Goal: Task Accomplishment & Management: Complete application form

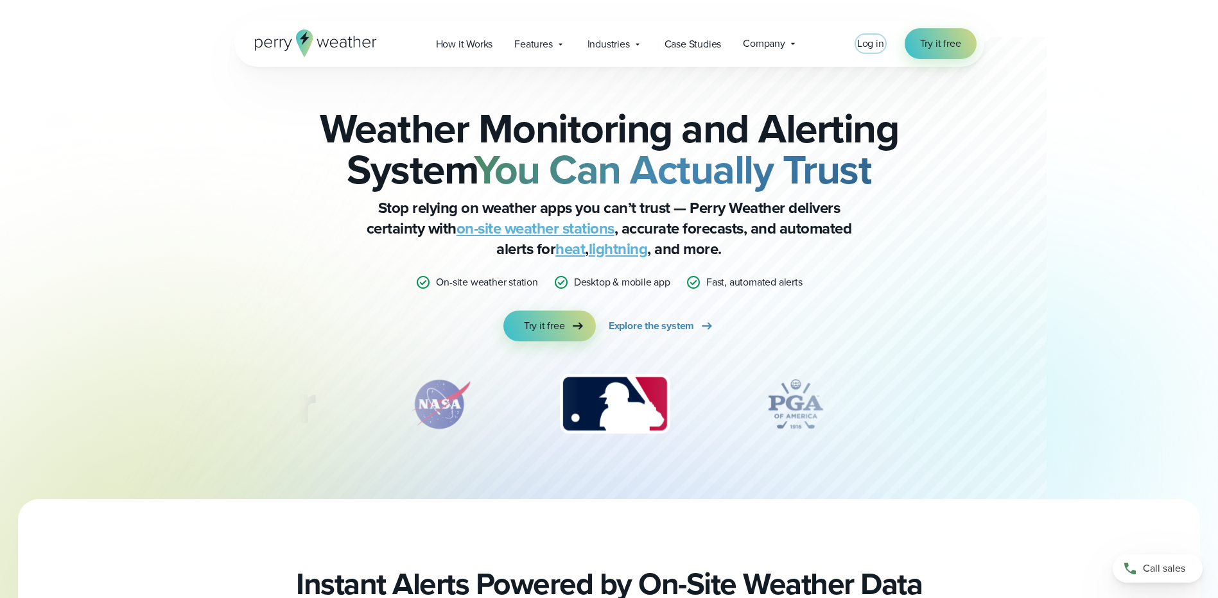
click at [861, 41] on span "Log in" at bounding box center [870, 43] width 27 height 15
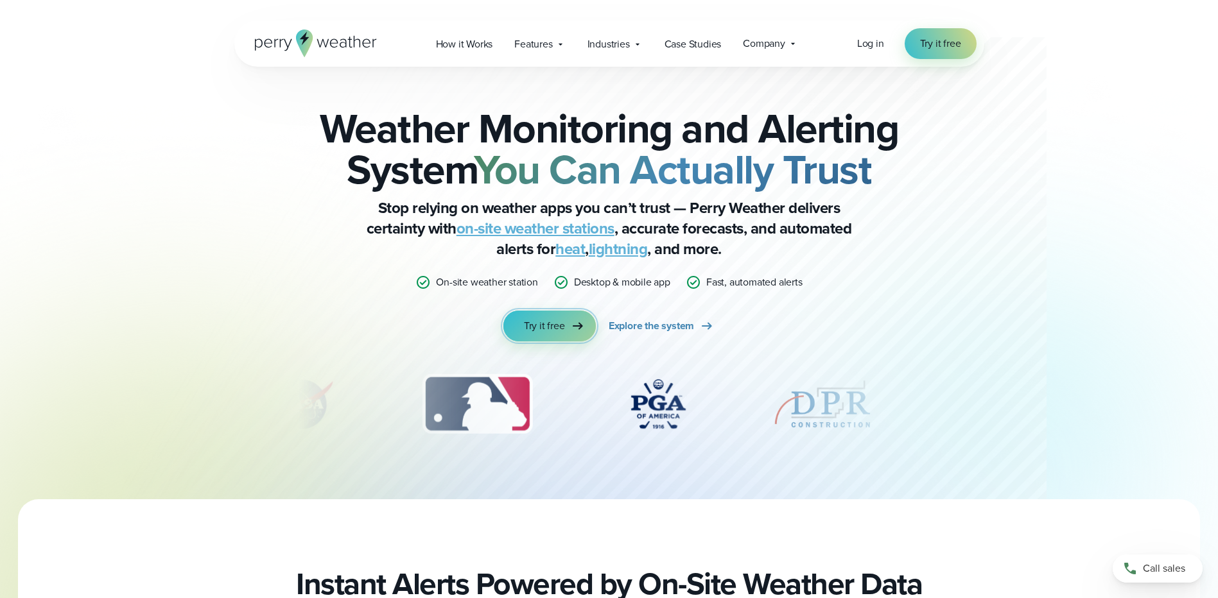
click at [549, 331] on span "Try it free" at bounding box center [544, 325] width 41 height 15
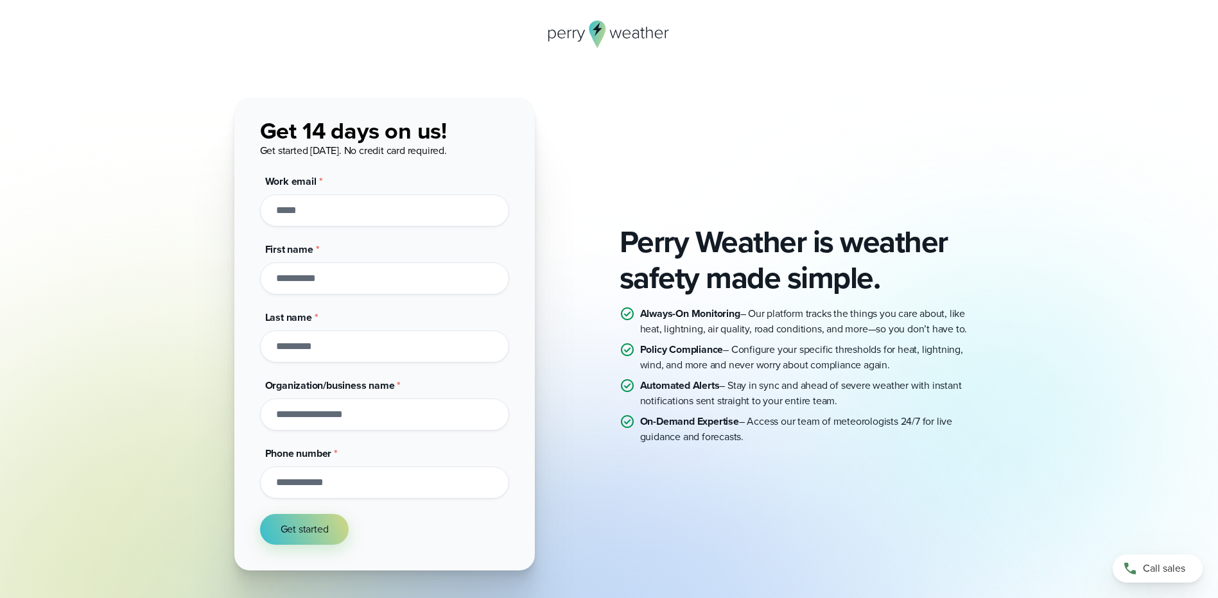
click at [369, 220] on input "Work email *" at bounding box center [384, 211] width 249 height 32
type input "*"
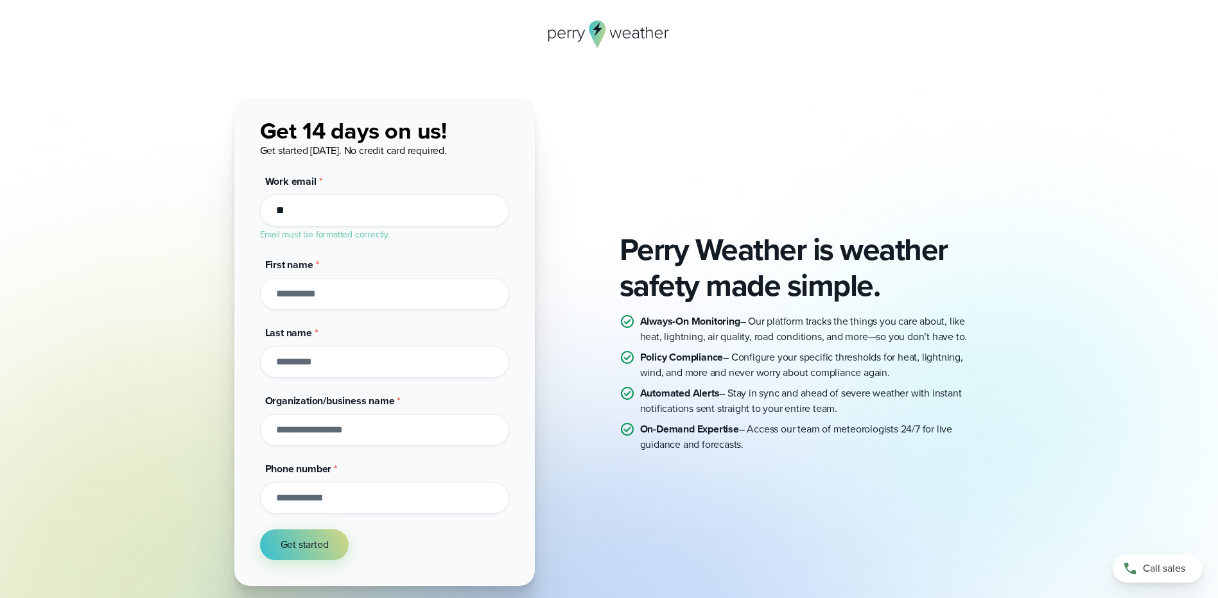
type input "**********"
type input "*****"
type input "*******"
type input "**********"
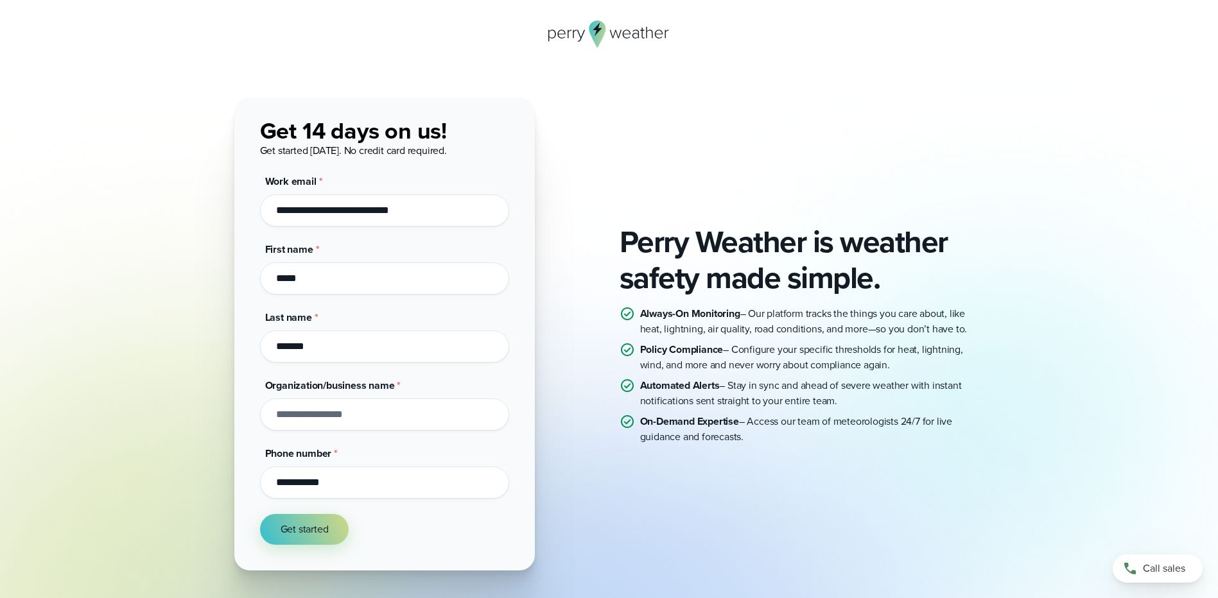
click at [317, 418] on input "Organization/business name *" at bounding box center [384, 415] width 249 height 32
type input "**********"
click at [387, 536] on div "Get started" at bounding box center [384, 529] width 249 height 31
click at [302, 525] on button "Get started" at bounding box center [304, 529] width 89 height 31
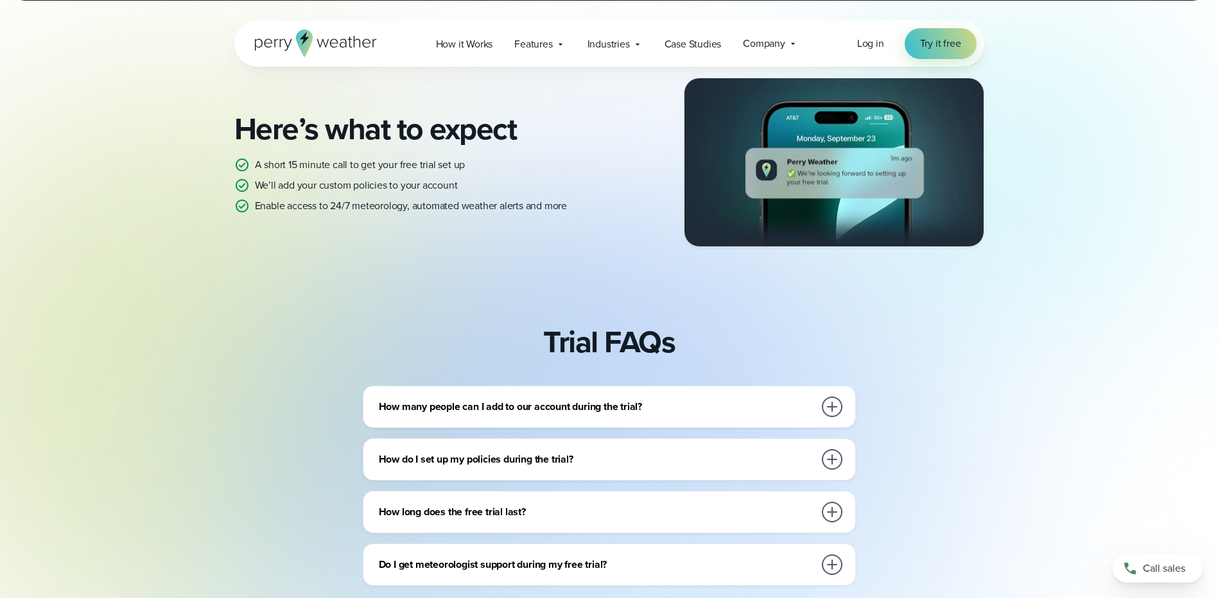
scroll to position [257, 0]
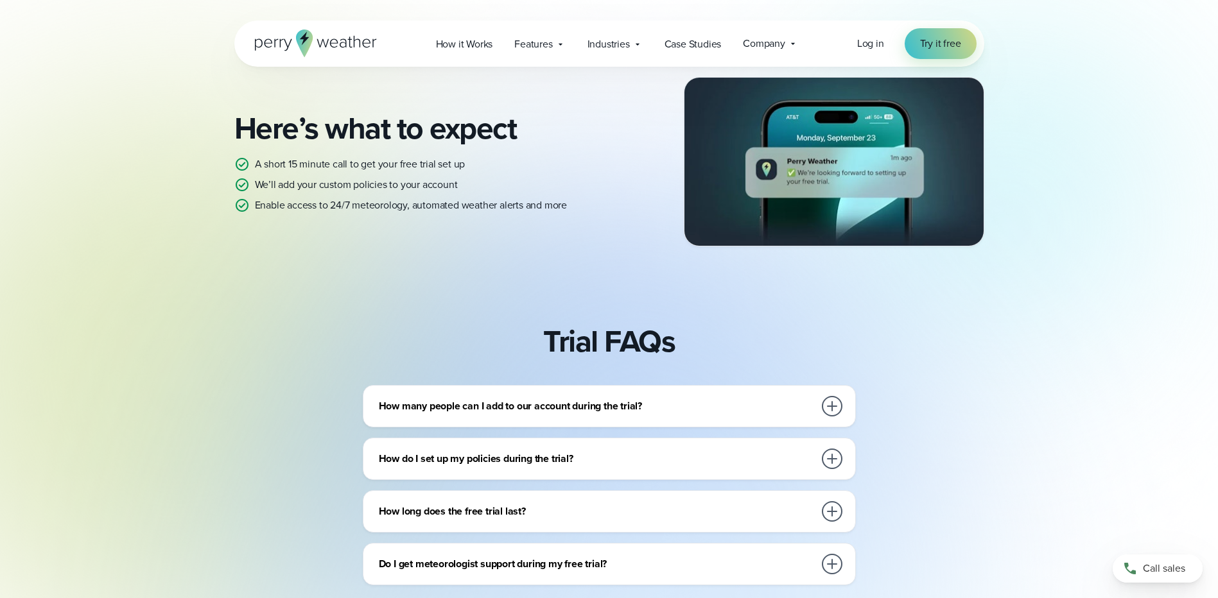
click at [832, 460] on div at bounding box center [832, 459] width 21 height 21
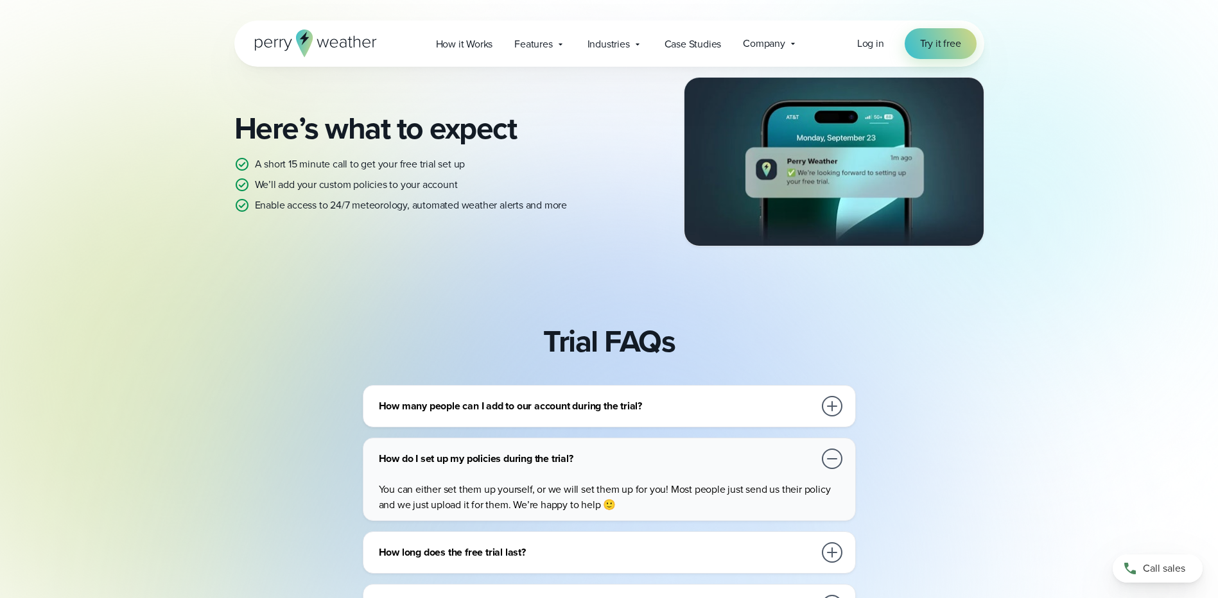
click at [832, 460] on div at bounding box center [832, 459] width 21 height 21
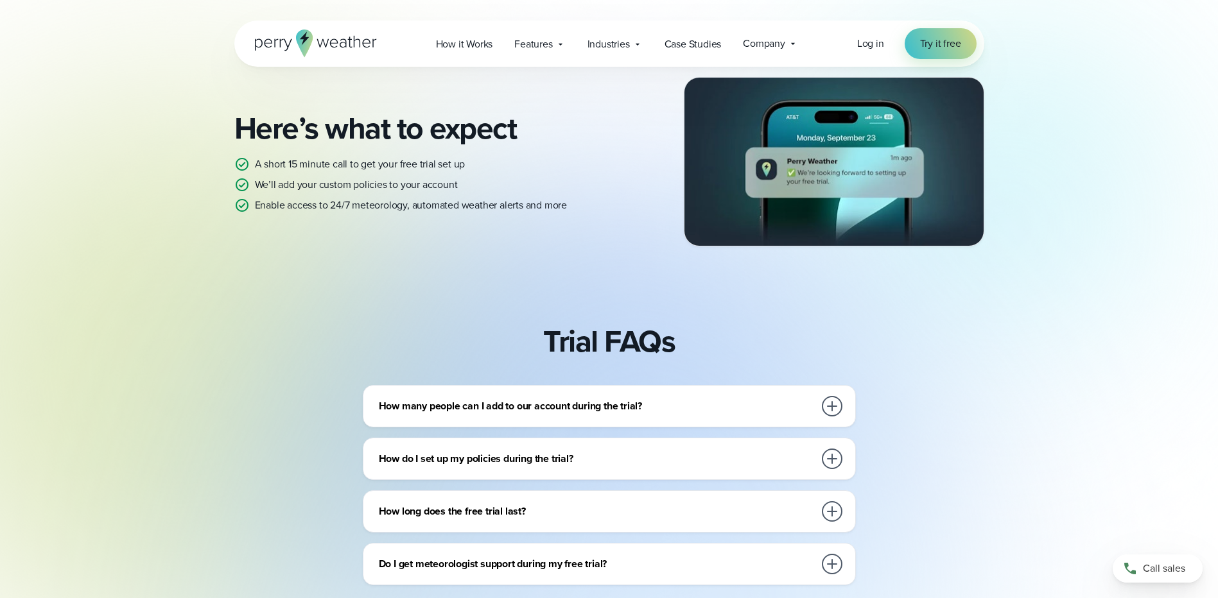
click at [837, 522] on div at bounding box center [832, 512] width 26 height 26
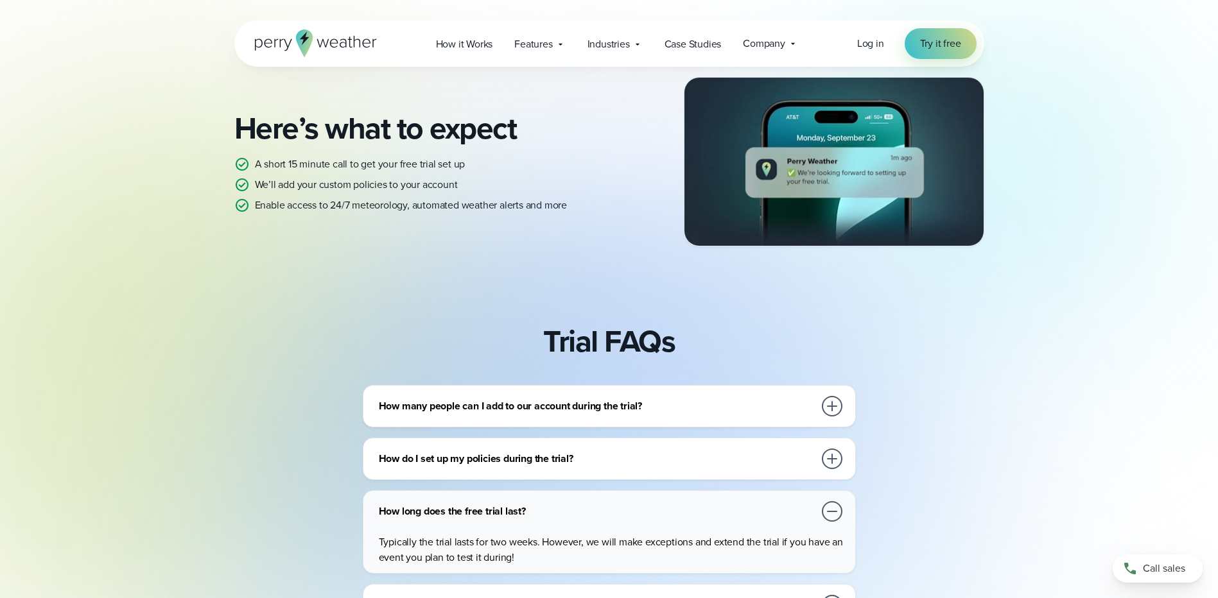
click at [837, 522] on div at bounding box center [832, 512] width 26 height 26
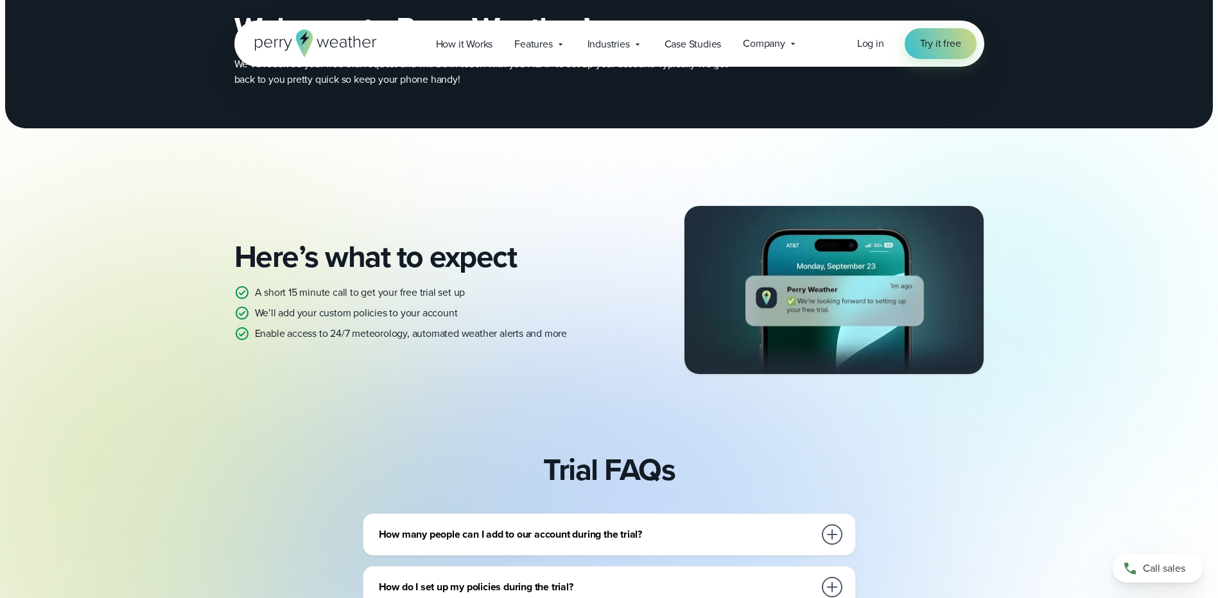
scroll to position [64, 0]
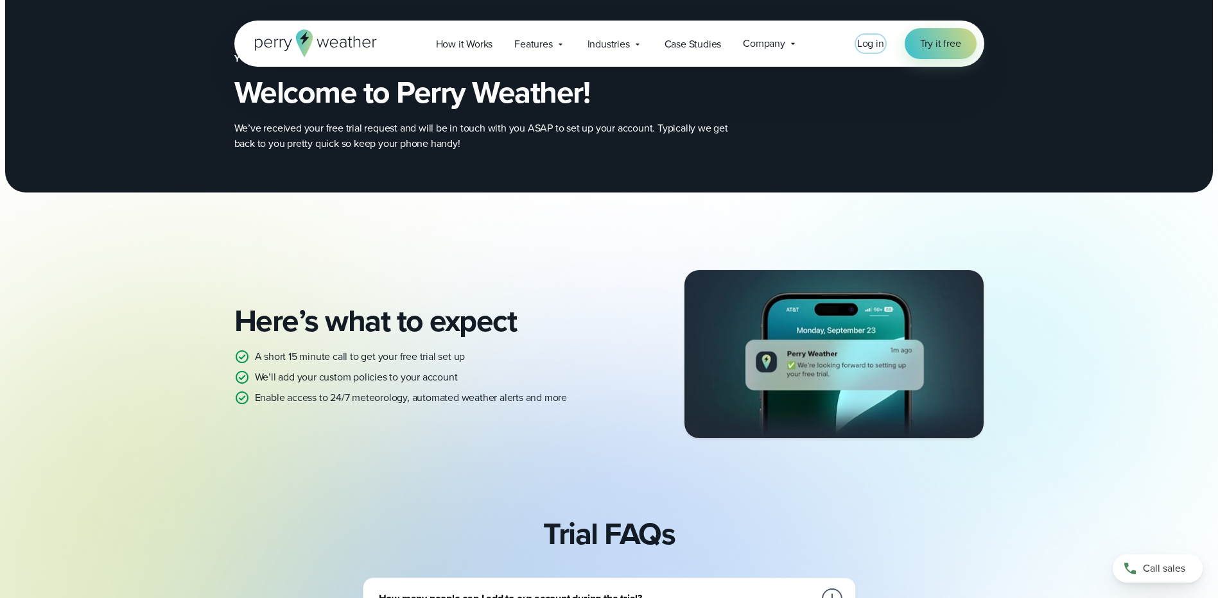
click at [869, 43] on span "Log in" at bounding box center [870, 43] width 27 height 15
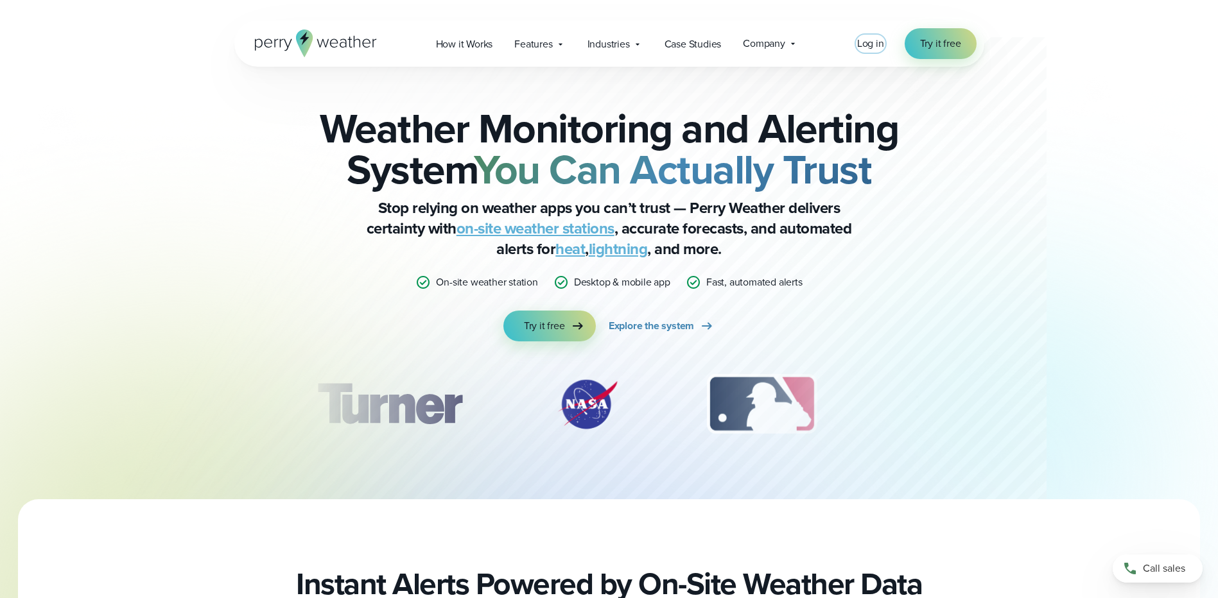
click at [869, 46] on span "Log in" at bounding box center [870, 43] width 27 height 15
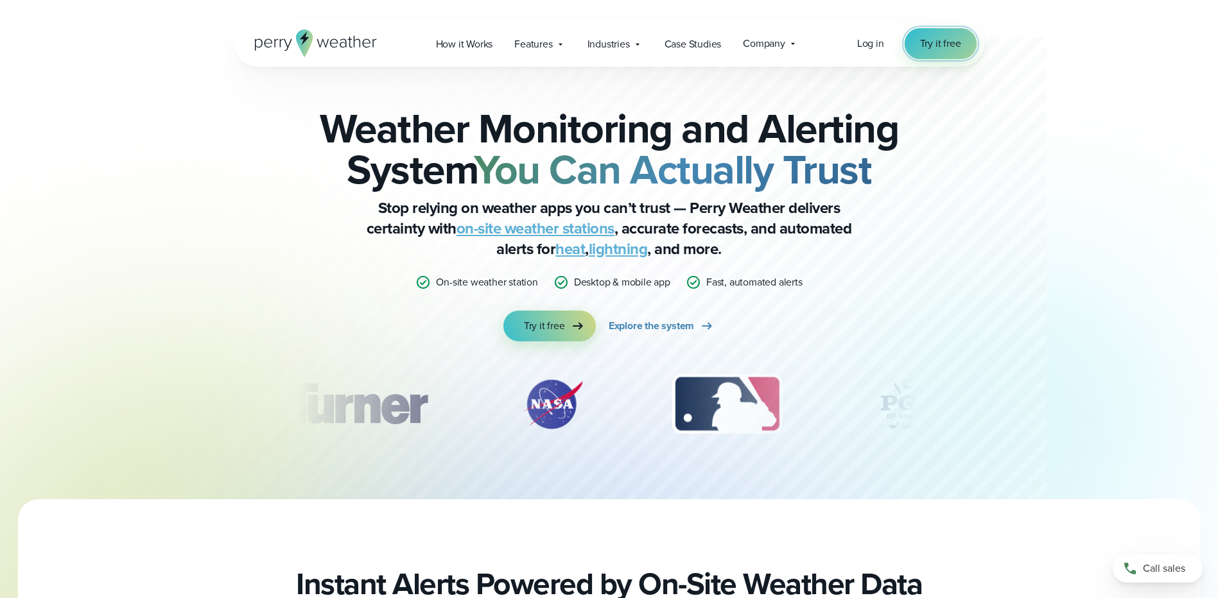
click at [938, 49] on span "Try it free" at bounding box center [940, 43] width 41 height 15
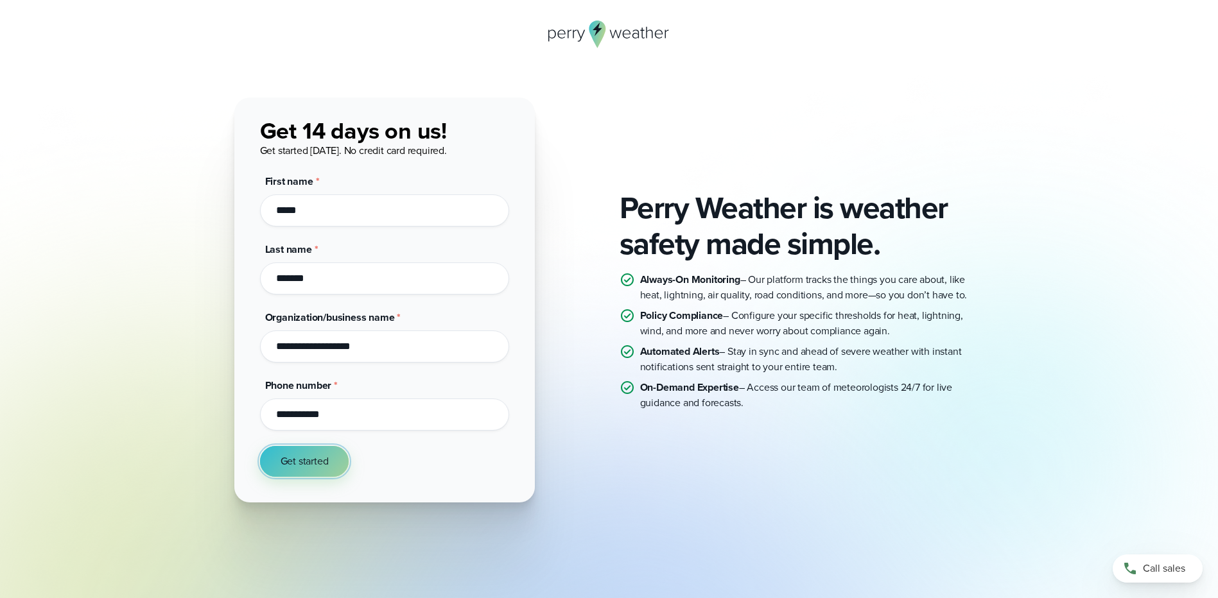
click at [304, 465] on span "Get started" at bounding box center [305, 461] width 48 height 15
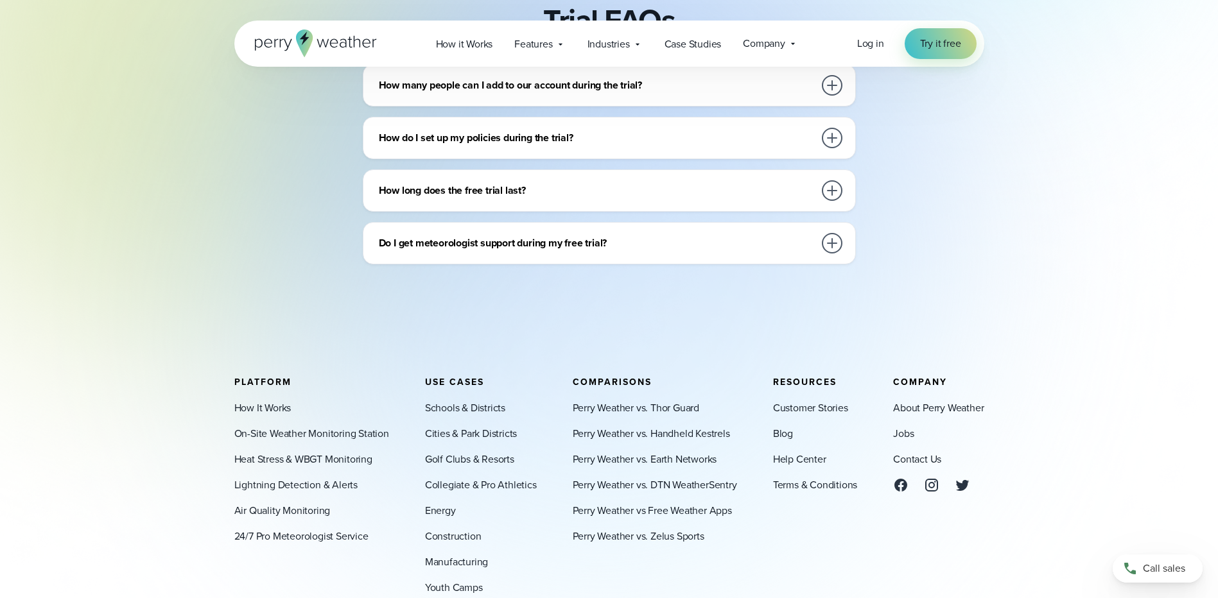
scroll to position [642, 0]
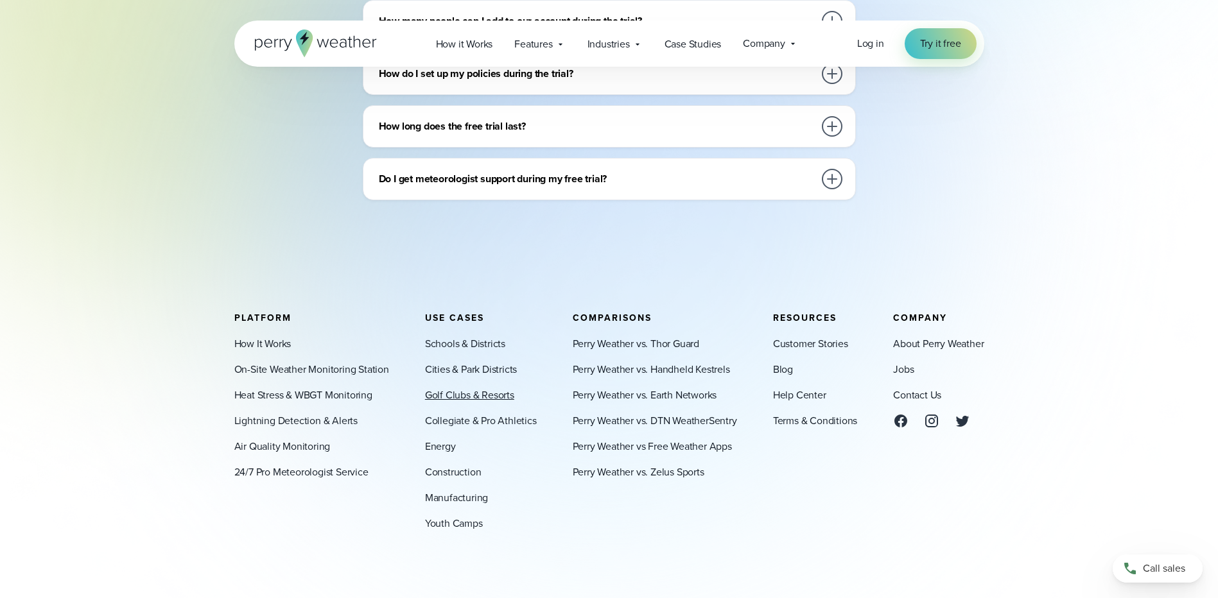
click at [462, 397] on link "Golf Clubs & Resorts" at bounding box center [469, 395] width 89 height 15
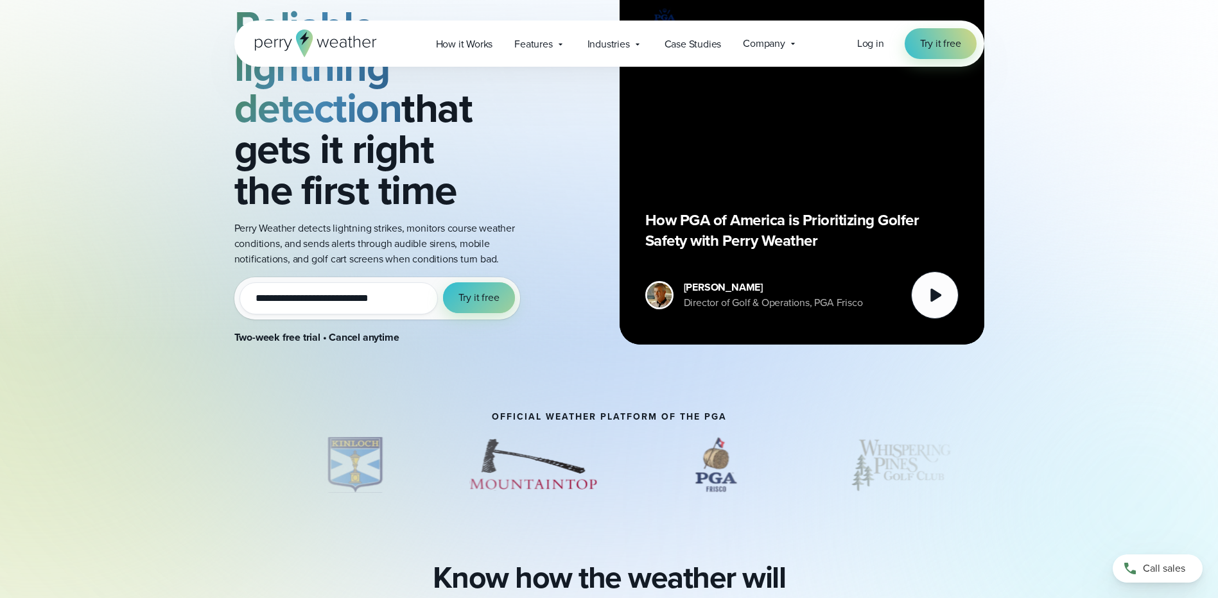
scroll to position [64, 0]
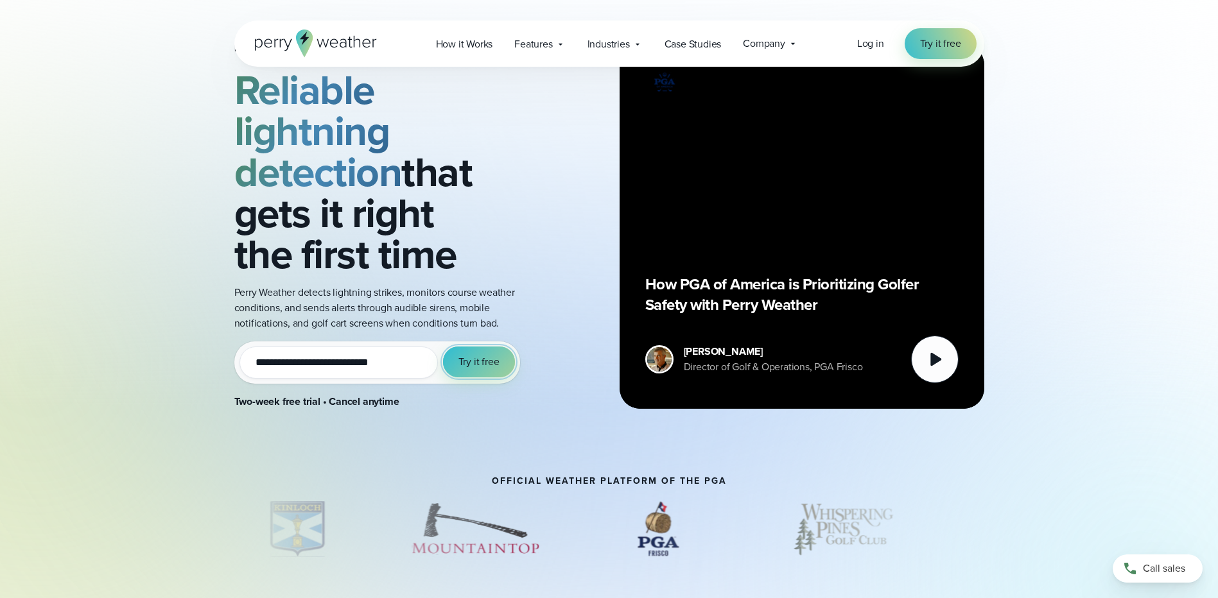
click at [476, 361] on span "Try it free" at bounding box center [478, 361] width 41 height 15
